Goal: Transaction & Acquisition: Purchase product/service

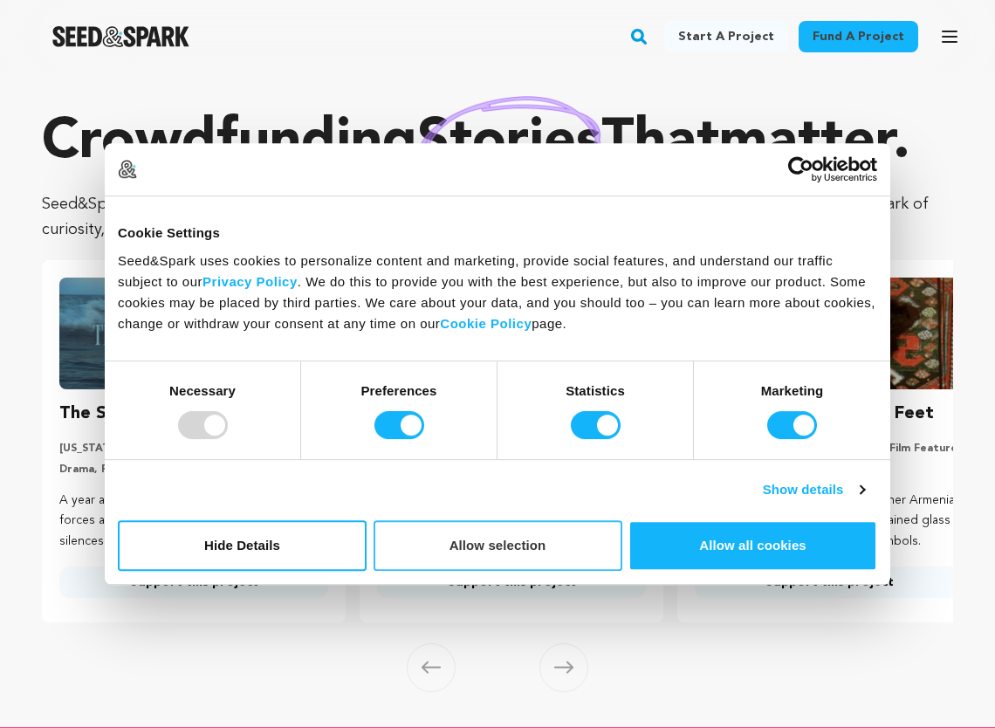
click at [488, 548] on button "Allow selection" at bounding box center [498, 545] width 249 height 51
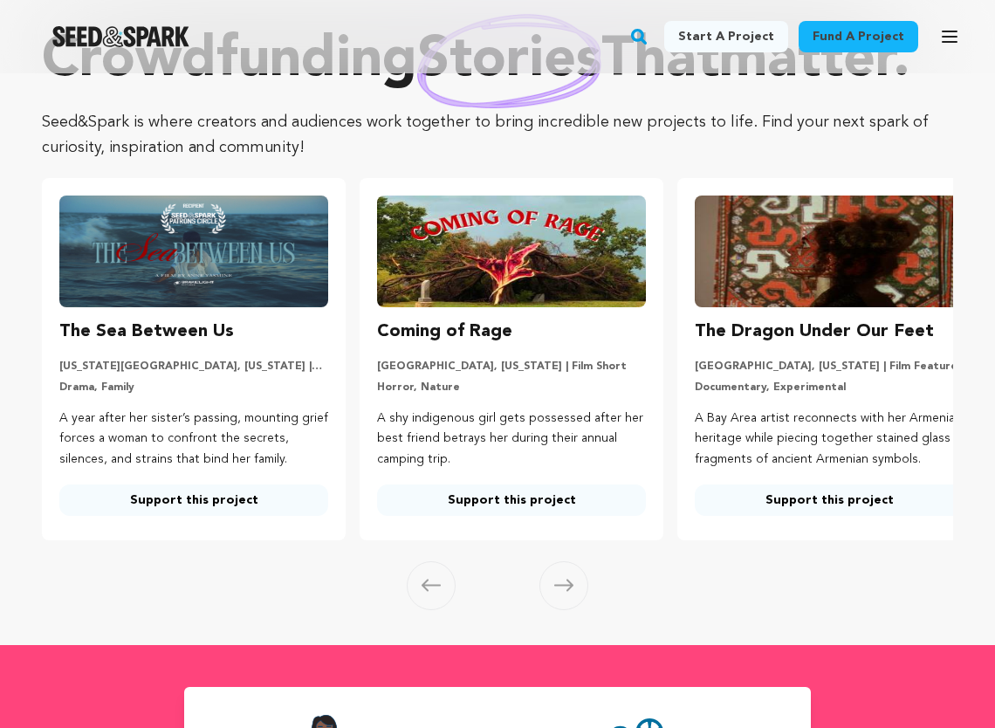
scroll to position [85, 0]
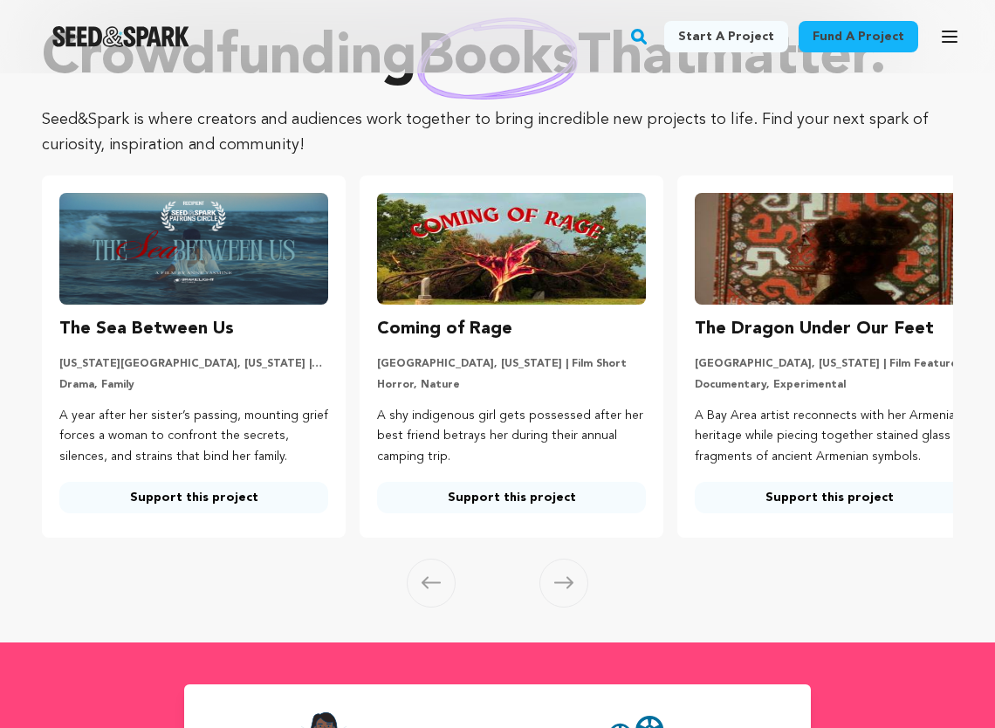
click at [791, 496] on link "Support this project" at bounding box center [829, 497] width 269 height 31
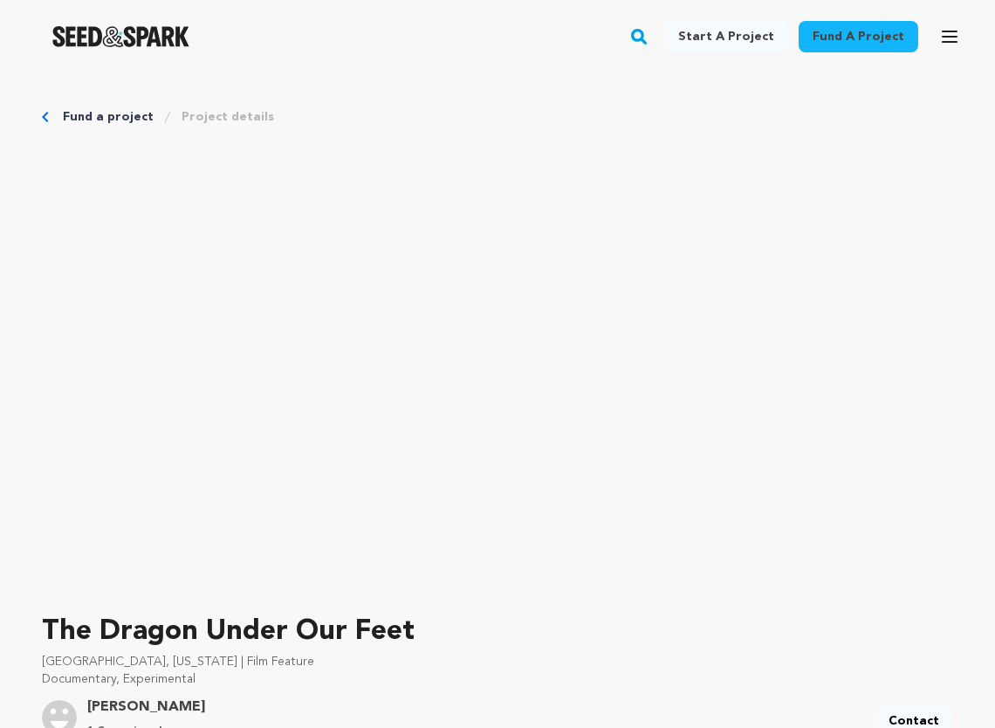
click at [67, 123] on link "Fund a project" at bounding box center [108, 116] width 91 height 17
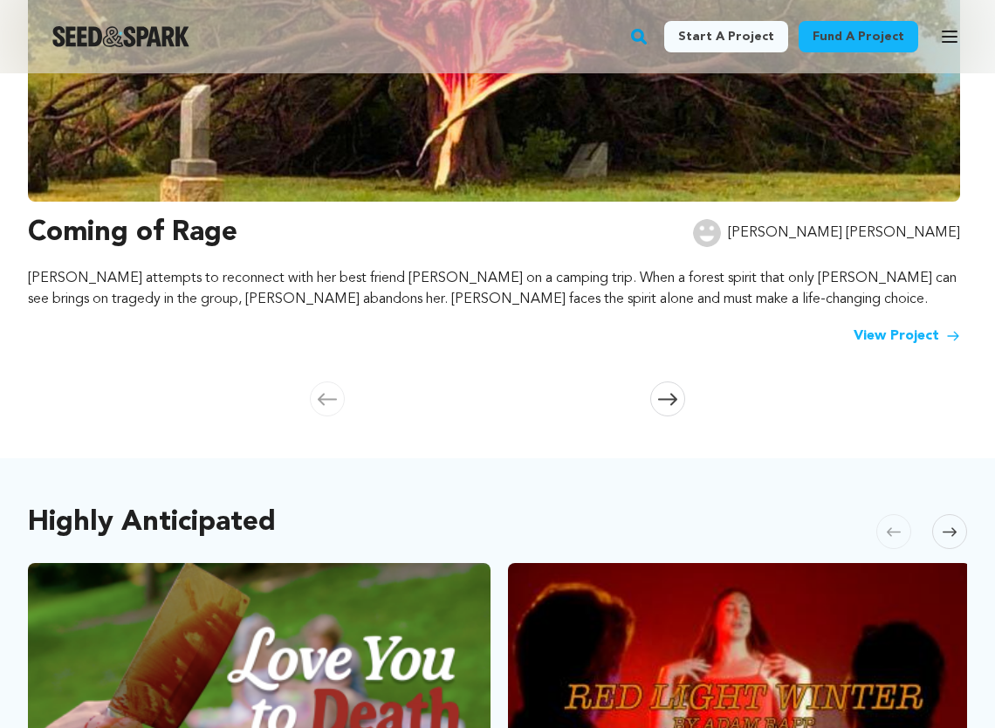
scroll to position [583, 0]
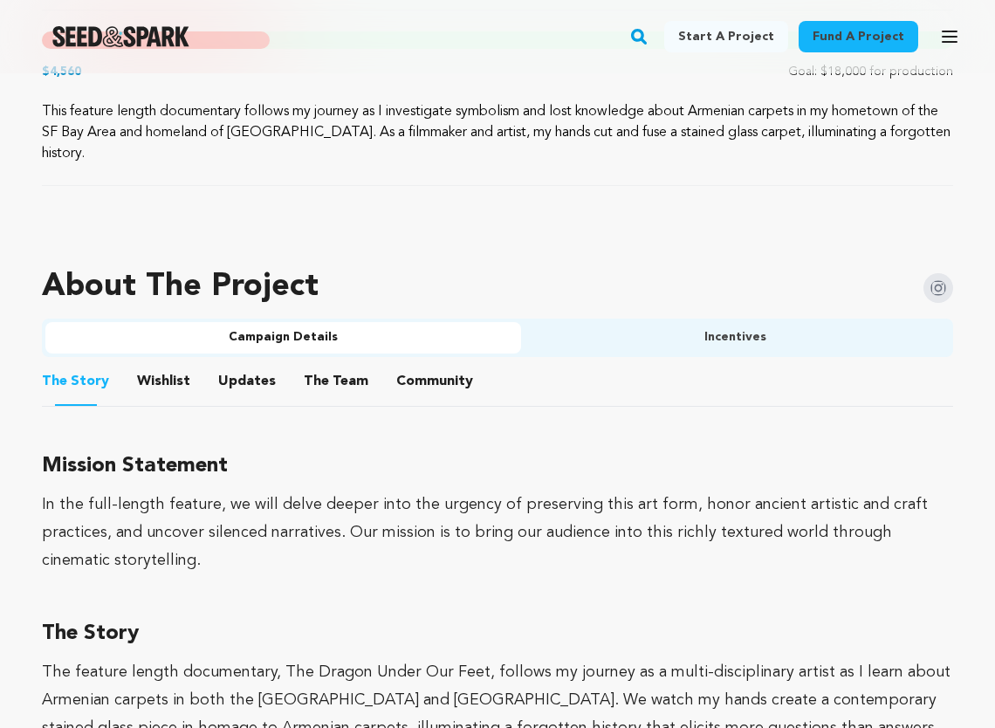
scroll to position [914, 0]
click at [249, 378] on button "Updates" at bounding box center [247, 384] width 42 height 42
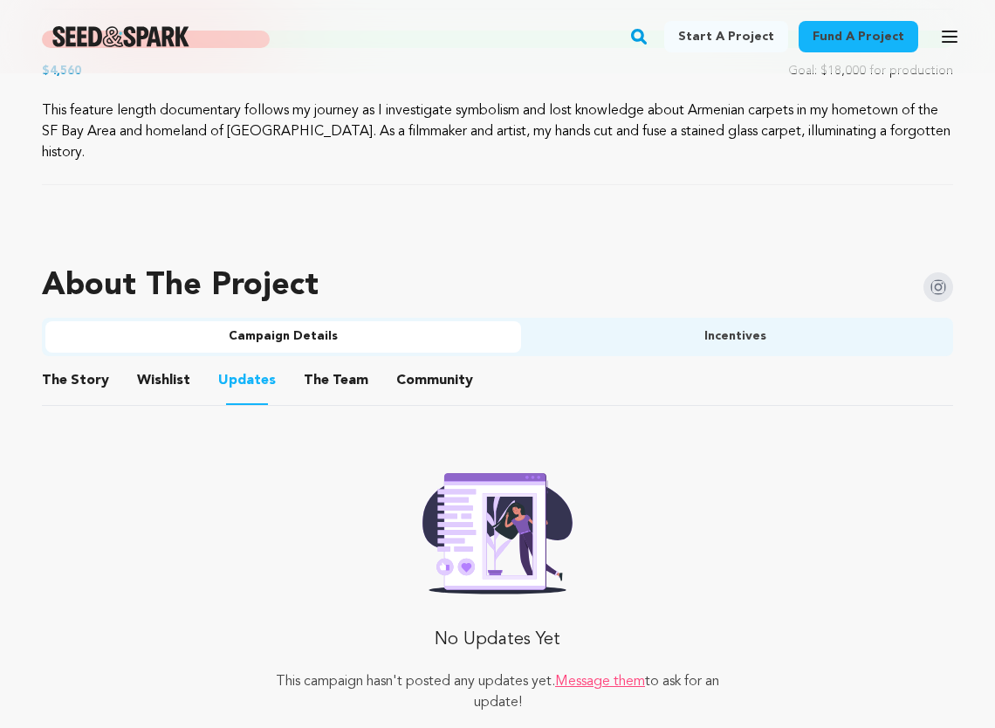
click at [318, 382] on button "The Team" at bounding box center [336, 384] width 42 height 42
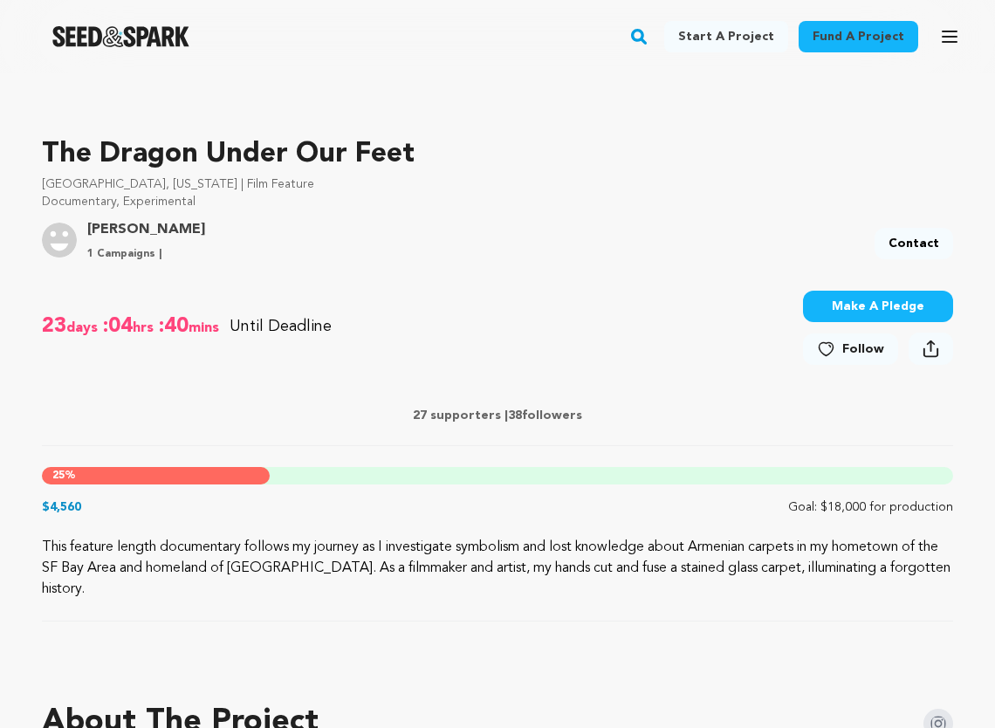
scroll to position [472, 0]
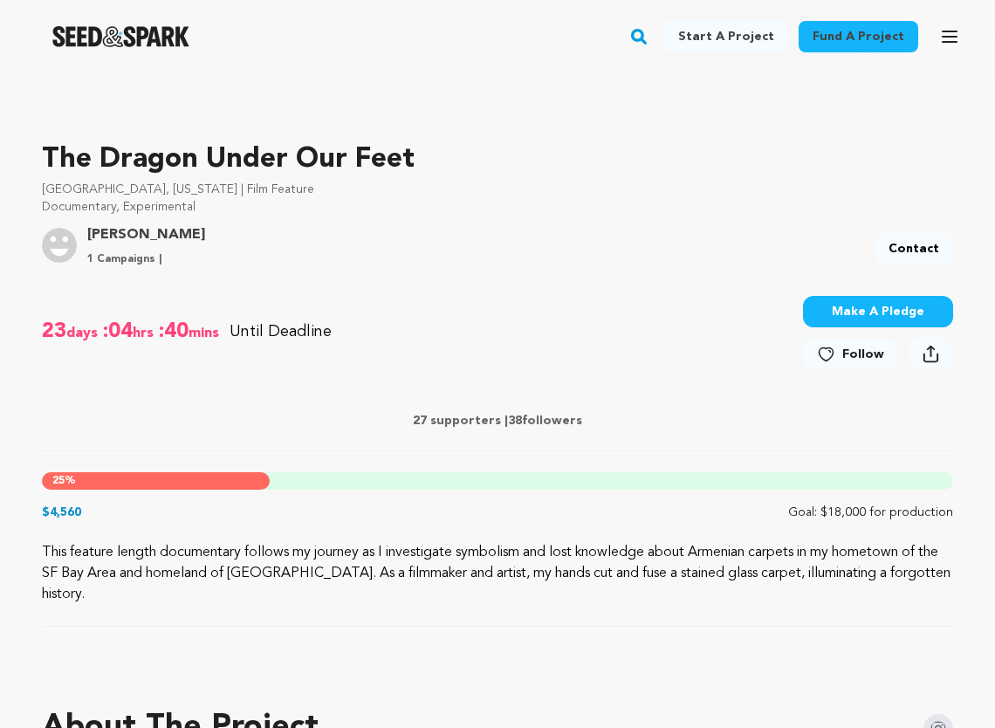
click at [120, 46] on div at bounding box center [121, 36] width 242 height 45
click at [116, 35] on img "Seed&Spark Homepage" at bounding box center [120, 36] width 137 height 21
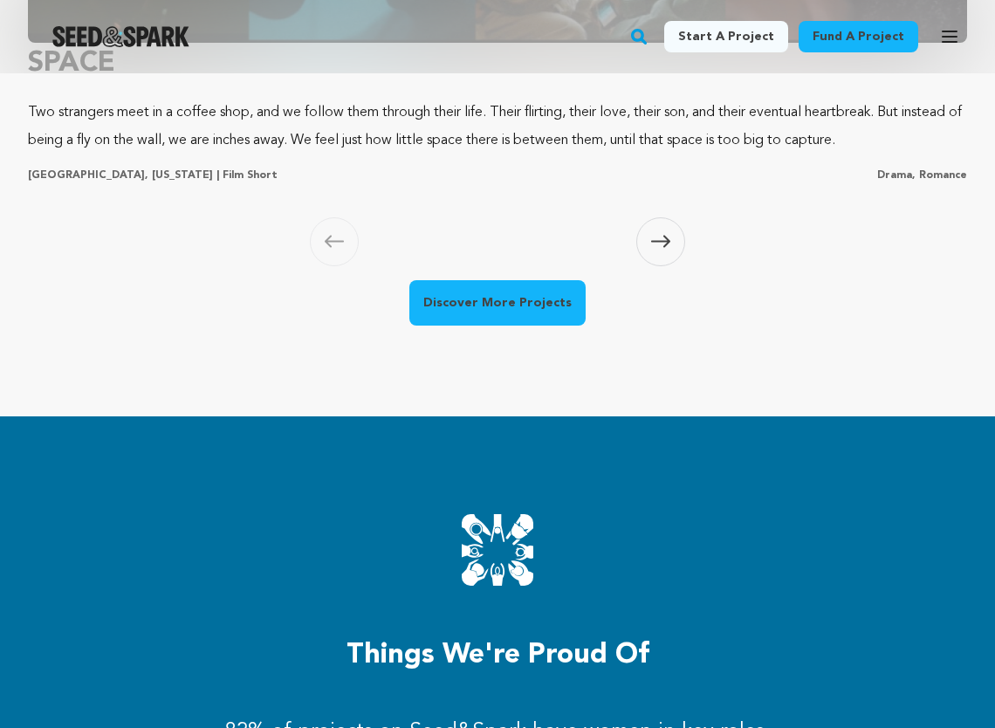
scroll to position [2190, 0]
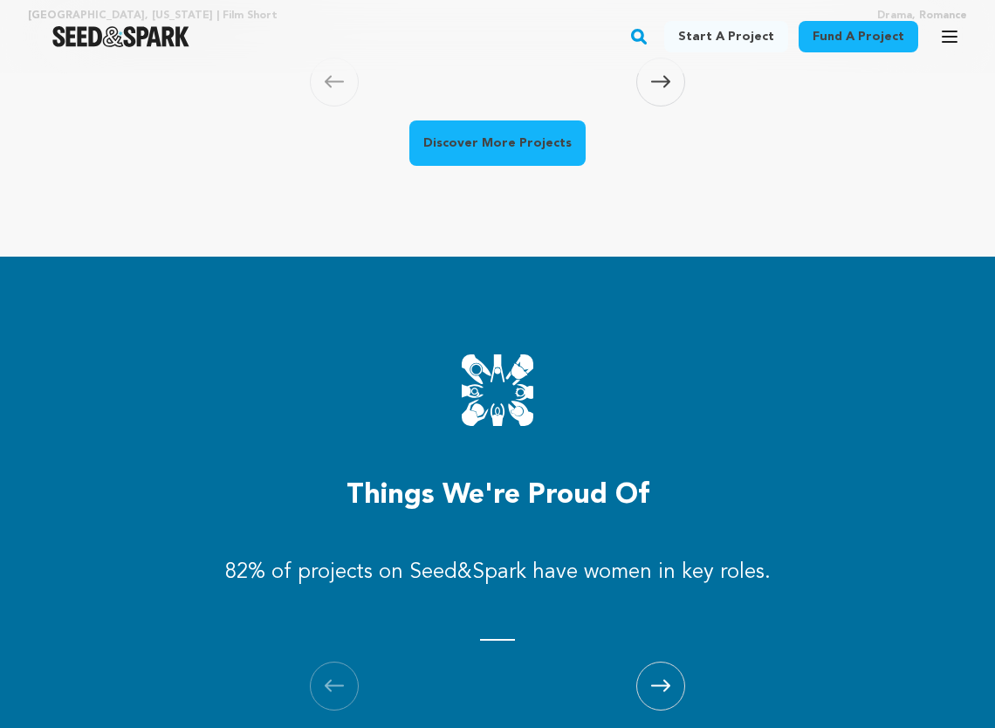
click at [540, 166] on link "Discover More Projects" at bounding box center [497, 142] width 176 height 45
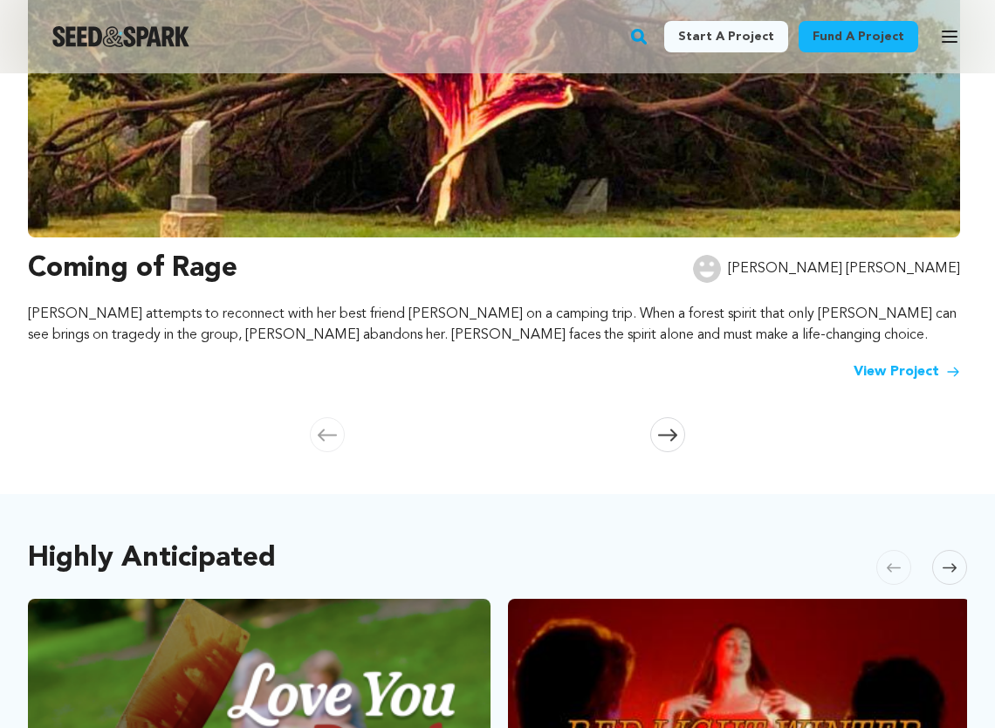
scroll to position [533, 0]
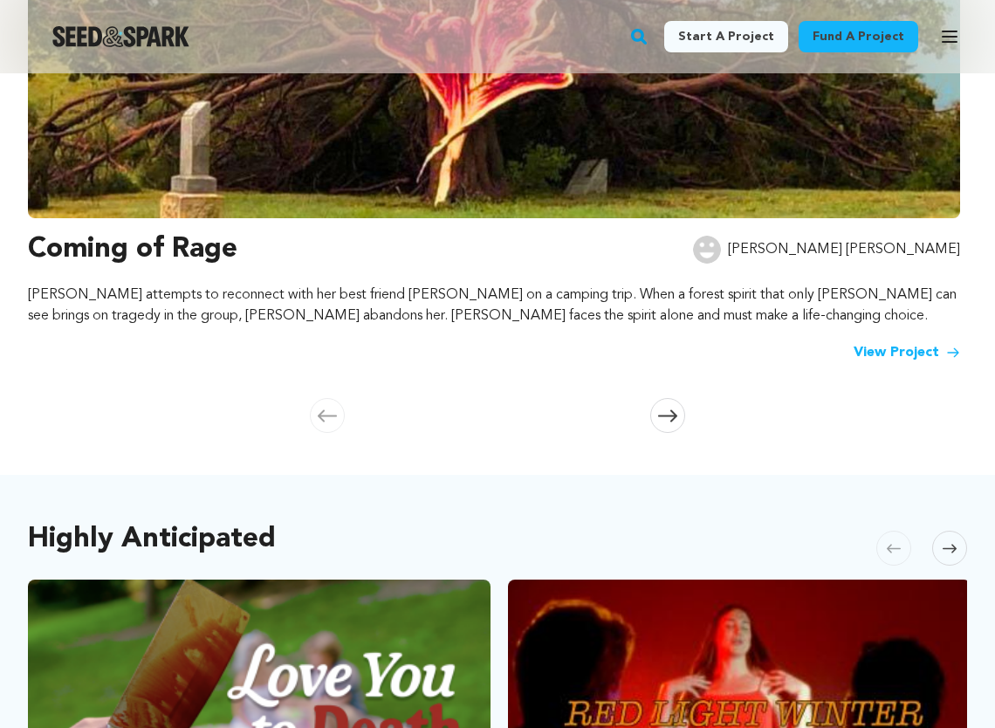
click at [143, 241] on h3 "Coming of Rage" at bounding box center [133, 250] width 210 height 42
click at [904, 360] on link "View Project" at bounding box center [907, 352] width 107 height 21
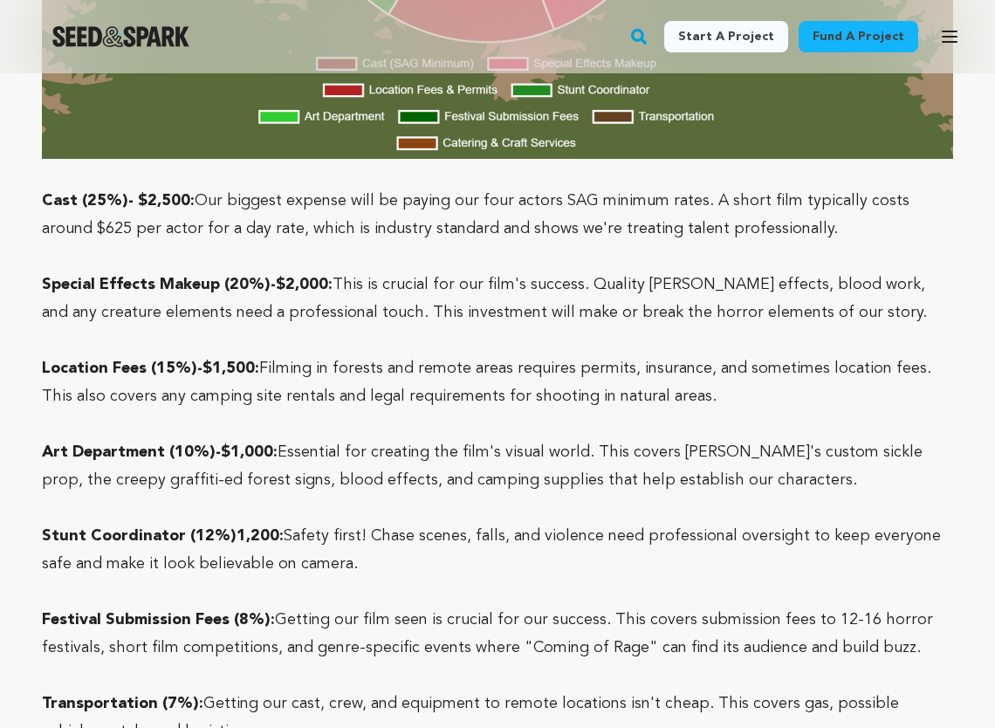
scroll to position [6067, 0]
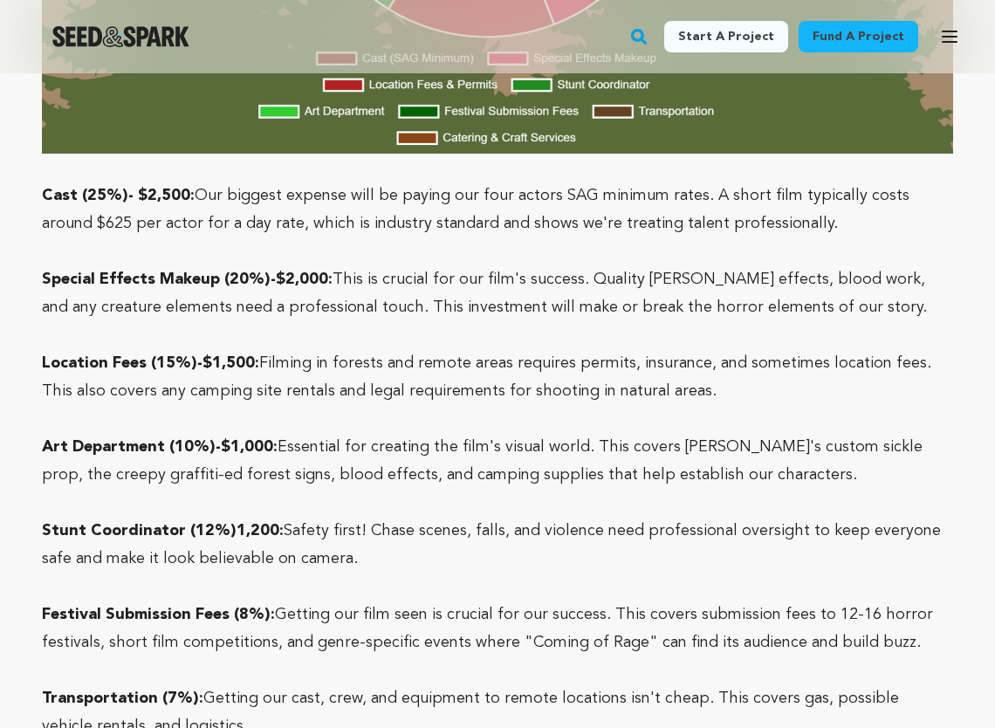
click at [101, 39] on img "Seed&Spark Homepage" at bounding box center [120, 36] width 137 height 21
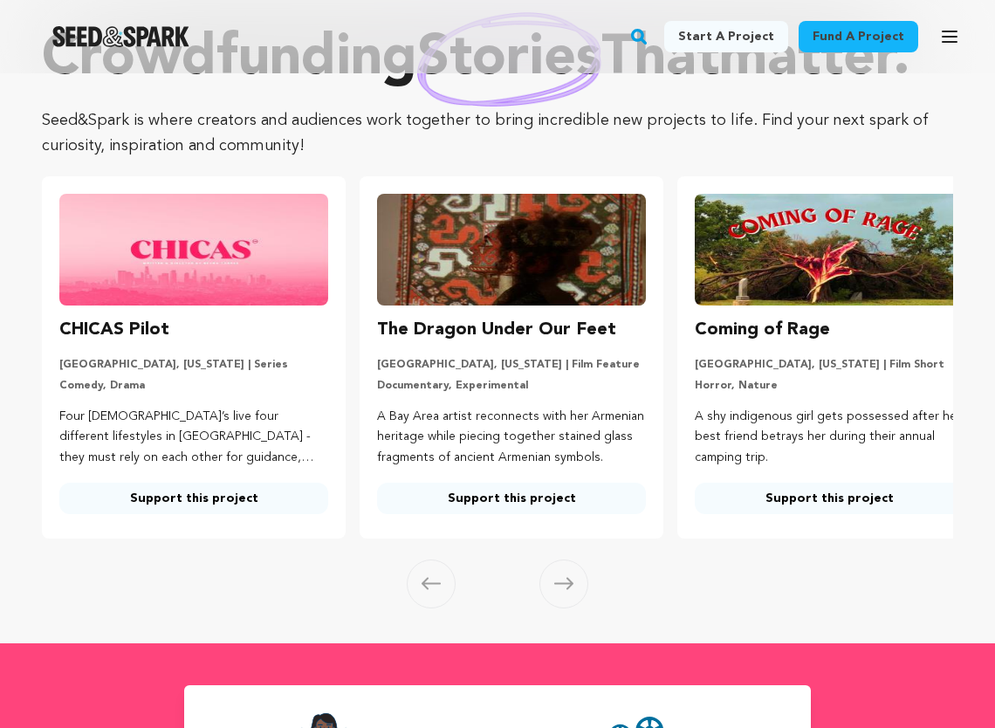
scroll to position [86, 0]
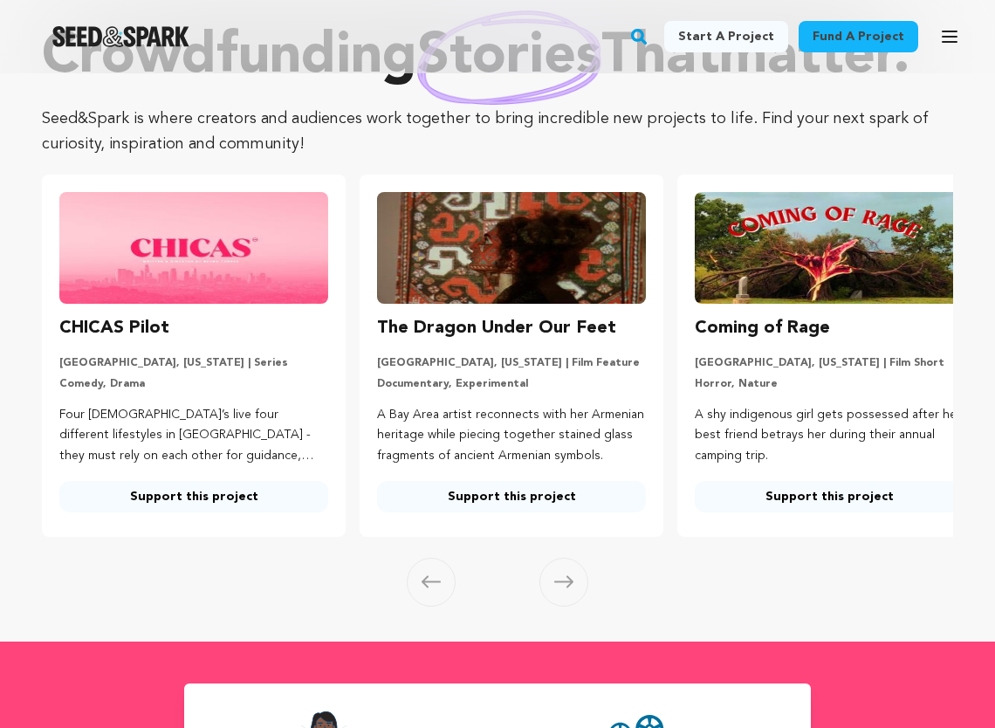
click at [218, 512] on link "Support this project" at bounding box center [193, 496] width 269 height 31
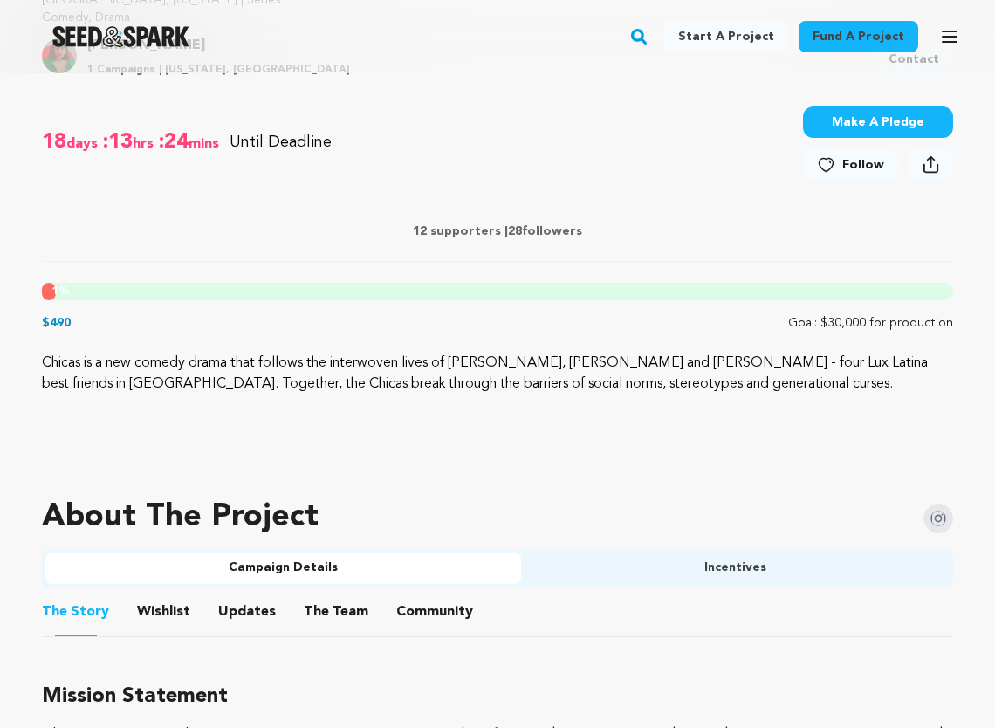
scroll to position [606, 0]
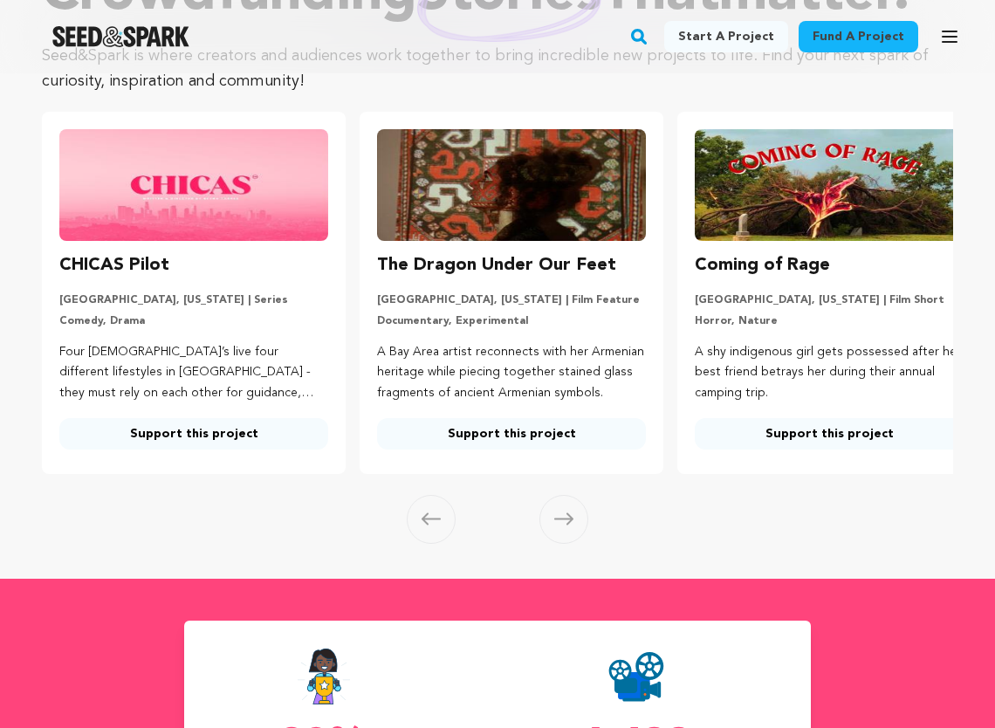
scroll to position [161, 0]
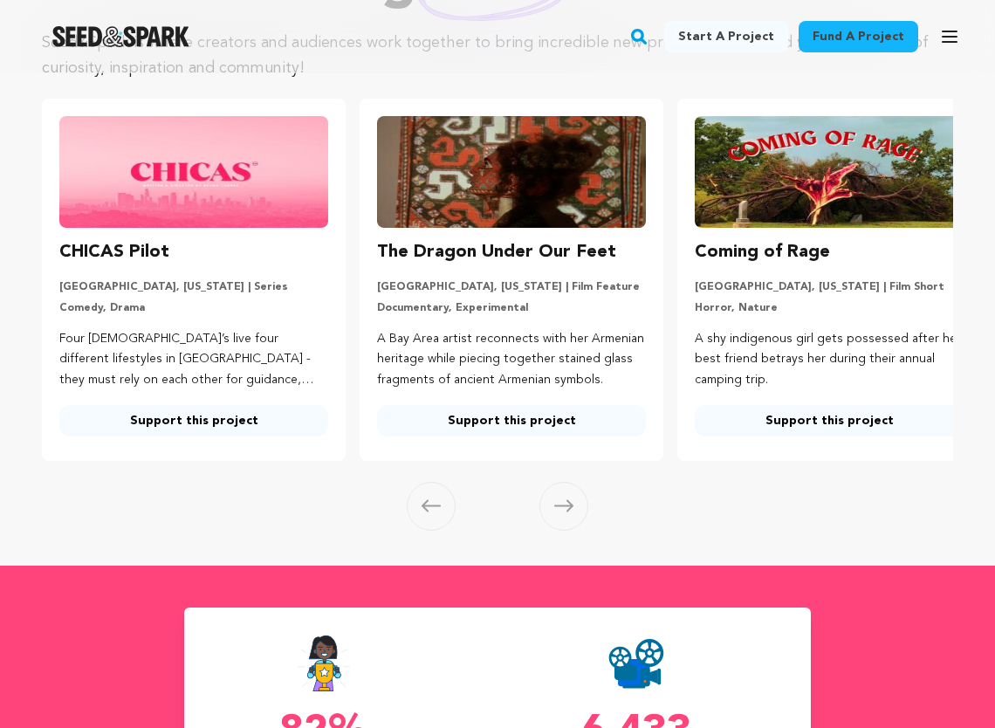
click at [569, 512] on icon at bounding box center [563, 506] width 19 height 12
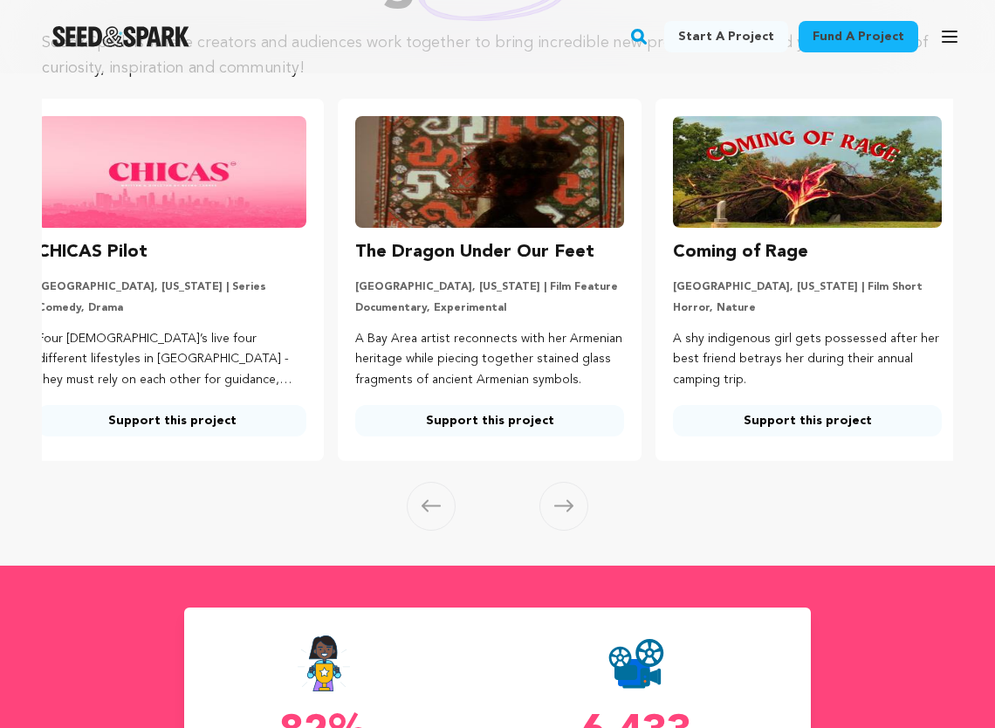
scroll to position [0, 28]
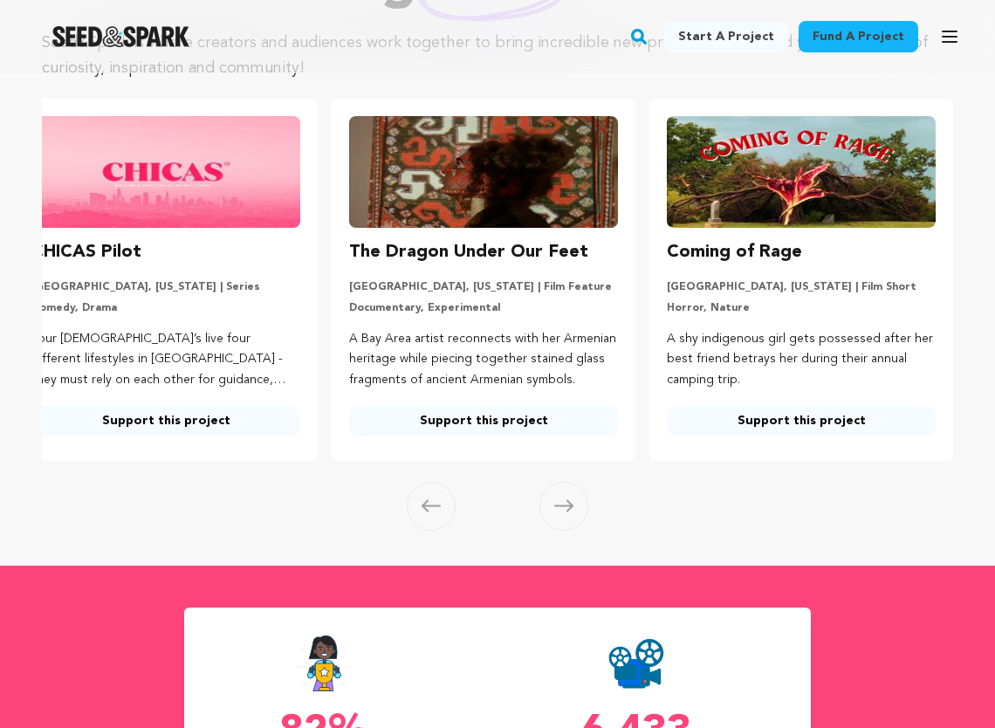
click at [569, 512] on icon at bounding box center [563, 506] width 19 height 12
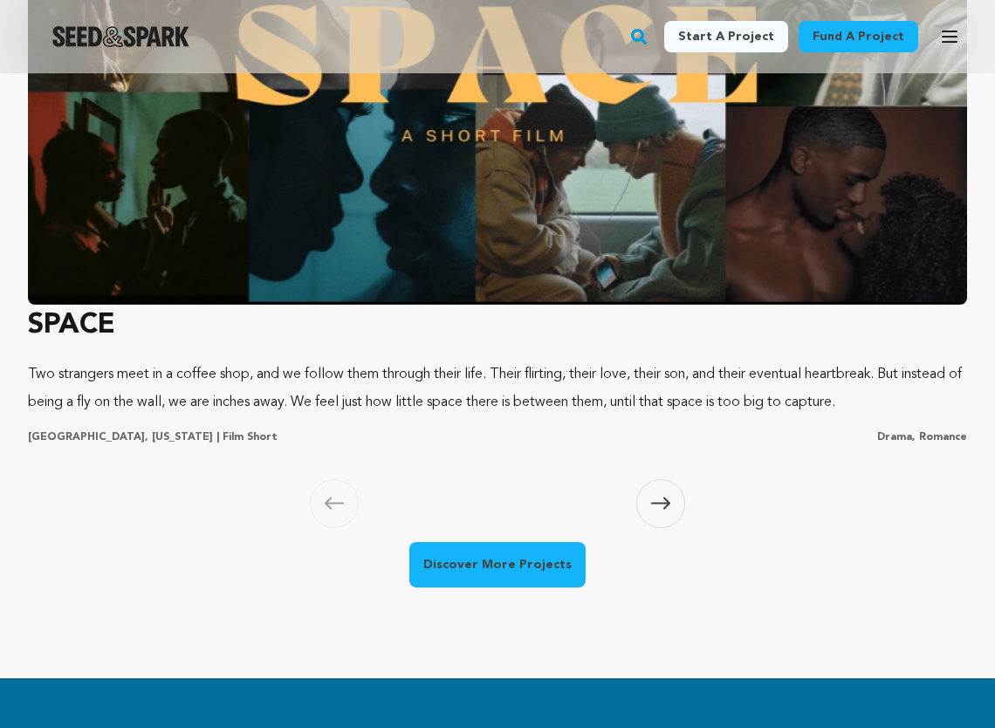
scroll to position [1964, 0]
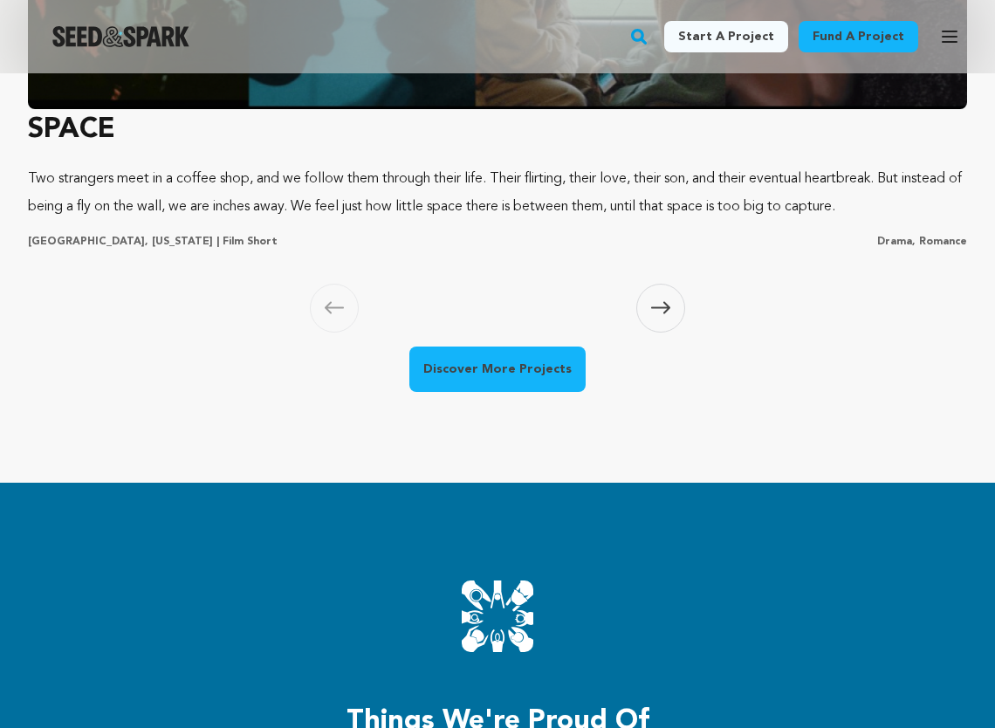
click at [519, 349] on link "Discover More Projects" at bounding box center [497, 369] width 176 height 45
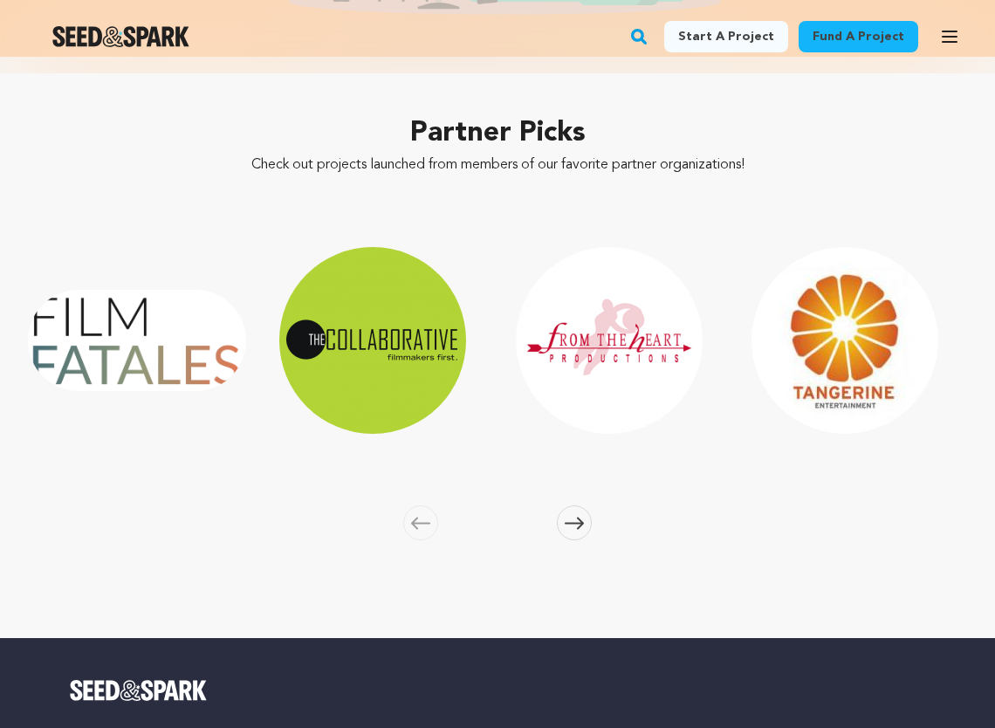
scroll to position [3495, 0]
